Goal: Task Accomplishment & Management: Complete application form

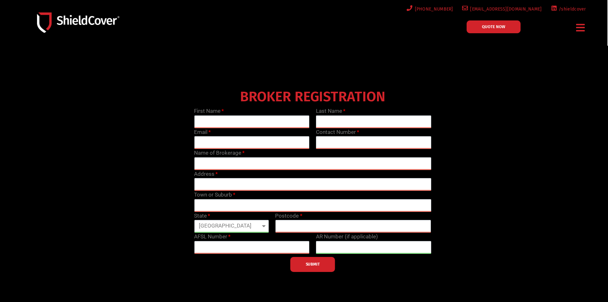
click at [579, 26] on icon "Menu Toggle" at bounding box center [580, 28] width 9 height 10
click at [225, 117] on input "text" at bounding box center [252, 121] width 116 height 13
type input "[PERSON_NAME]"
click at [330, 115] on input "text" at bounding box center [374, 121] width 116 height 13
type input "[PERSON_NAME]"
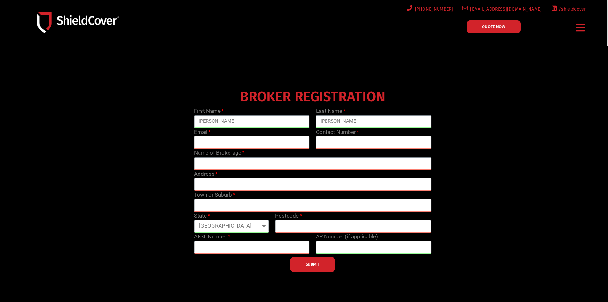
click at [244, 143] on input "email" at bounding box center [252, 142] width 116 height 13
type input "[PERSON_NAME][EMAIL_ADDRESS][DOMAIN_NAME]"
click at [319, 141] on input "text" at bounding box center [374, 142] width 116 height 13
type input "0882924307"
click at [215, 161] on input "text" at bounding box center [312, 163] width 237 height 13
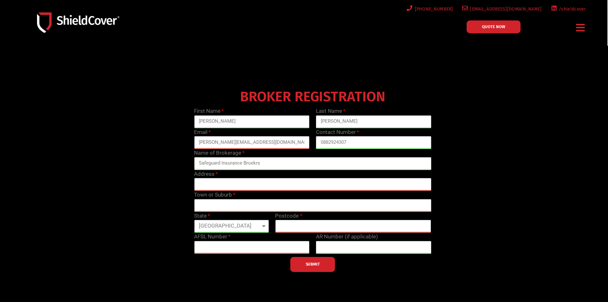
drag, startPoint x: 263, startPoint y: 163, endPoint x: 252, endPoint y: 164, distance: 10.5
click at [252, 164] on input "Safeguard Insurance Broekrs" at bounding box center [312, 163] width 237 height 13
type input "Safeguard Insurance Brokers"
click at [219, 190] on input "text" at bounding box center [312, 184] width 237 height 13
click at [202, 187] on input "text" at bounding box center [312, 184] width 237 height 13
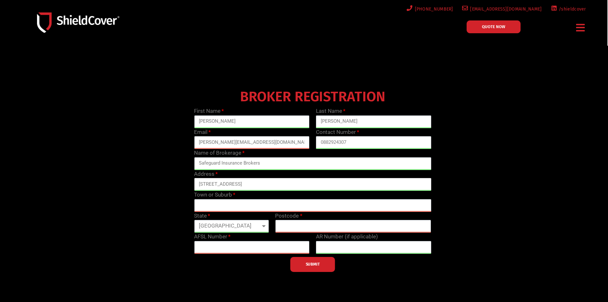
type input "[STREET_ADDRESS]"
click at [212, 204] on input "text" at bounding box center [312, 205] width 237 height 13
type input "Plympton"
click at [250, 223] on select "[GEOGRAPHIC_DATA] [GEOGRAPHIC_DATA] [GEOGRAPHIC_DATA] [GEOGRAPHIC_DATA] [GEOGRA…" at bounding box center [231, 226] width 75 height 13
select select "SA"
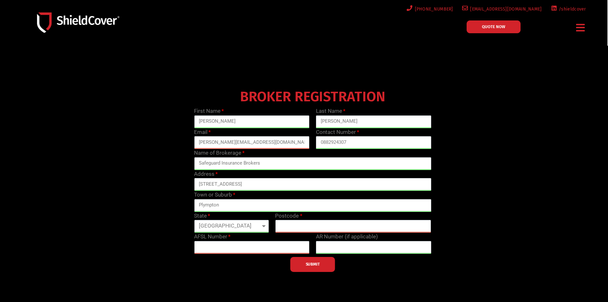
click at [194, 220] on select "[GEOGRAPHIC_DATA] [GEOGRAPHIC_DATA] [GEOGRAPHIC_DATA] [GEOGRAPHIC_DATA] [GEOGRA…" at bounding box center [231, 226] width 75 height 13
click at [299, 225] on input "text" at bounding box center [353, 226] width 156 height 13
type input "5038"
click at [229, 246] on input "text" at bounding box center [252, 247] width 116 height 13
click at [240, 250] on input "text" at bounding box center [252, 247] width 116 height 13
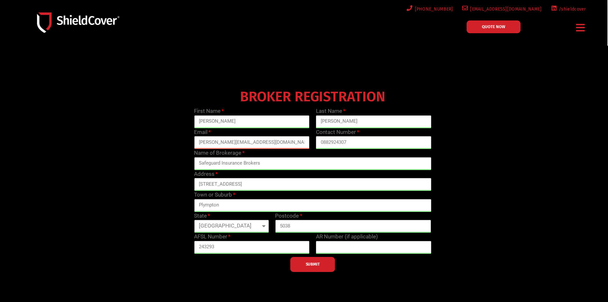
type input "243293"
click at [321, 264] on button "SUBMIT" at bounding box center [313, 264] width 45 height 15
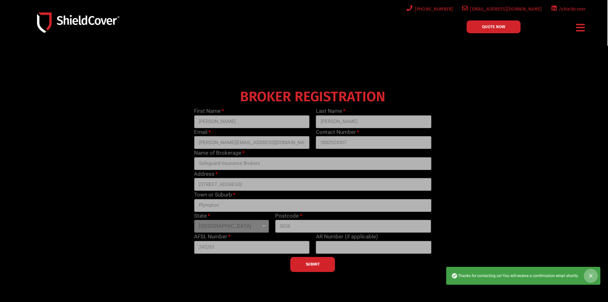
click at [589, 275] on icon "Close" at bounding box center [591, 275] width 6 height 6
